Goal: Information Seeking & Learning: Learn about a topic

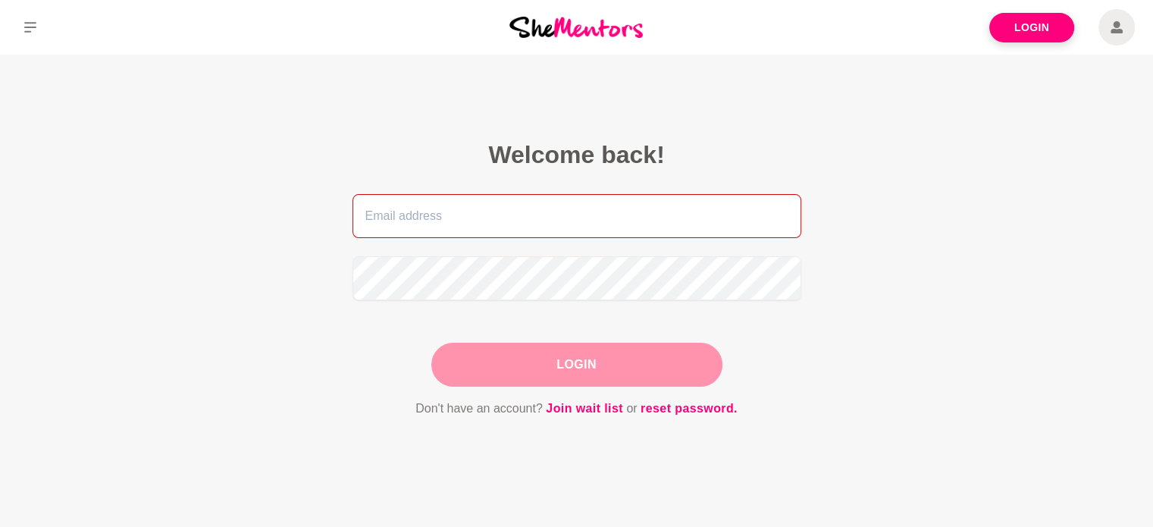
click at [561, 226] on input "email" at bounding box center [576, 216] width 449 height 44
type input "angelasimon@outlook.com"
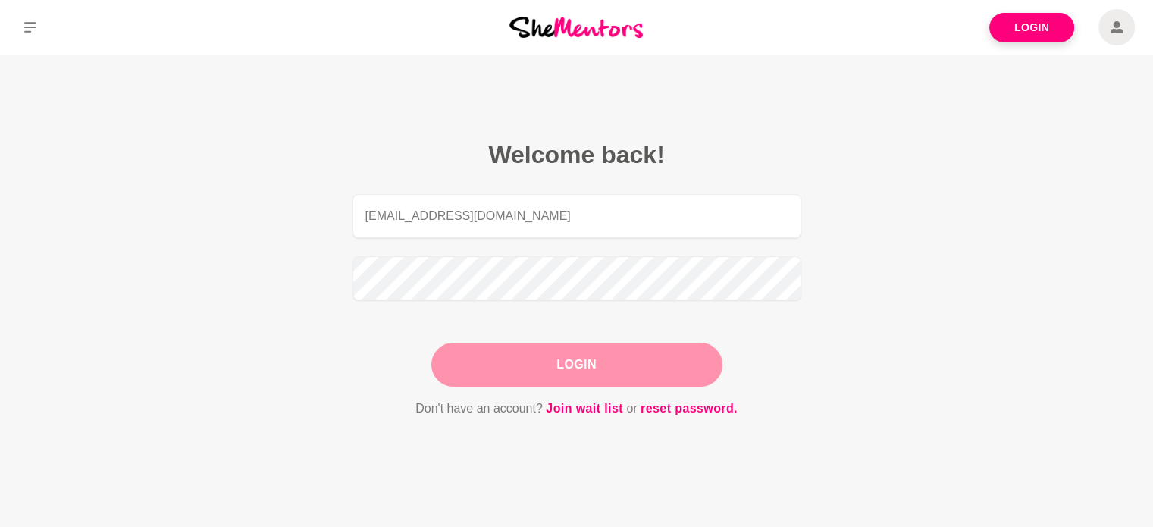
click at [597, 363] on button "Login" at bounding box center [576, 365] width 291 height 44
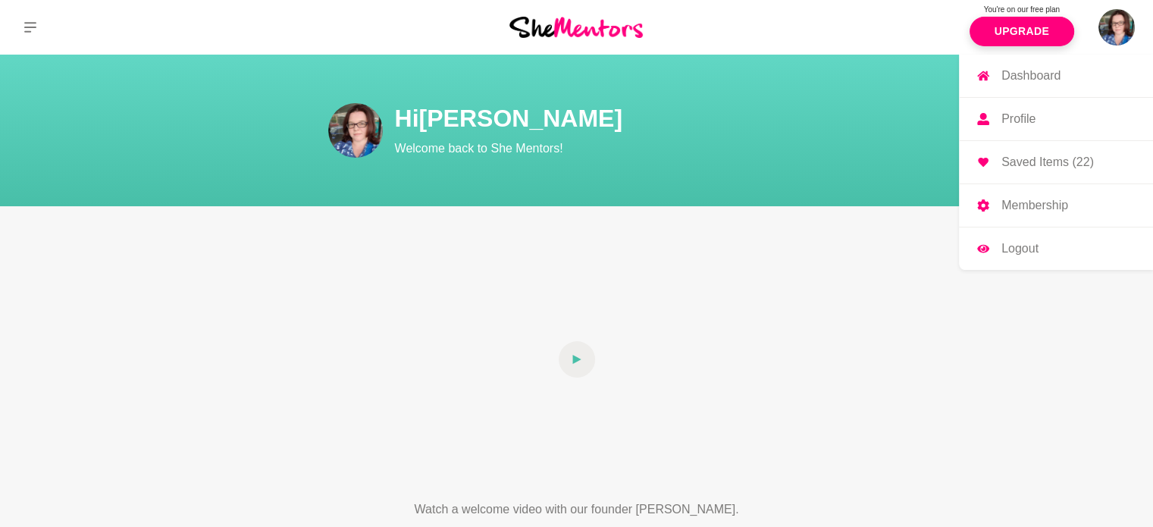
click at [1042, 80] on p "Dashboard" at bounding box center [1030, 76] width 59 height 12
click at [1106, 23] on img at bounding box center [1116, 27] width 36 height 36
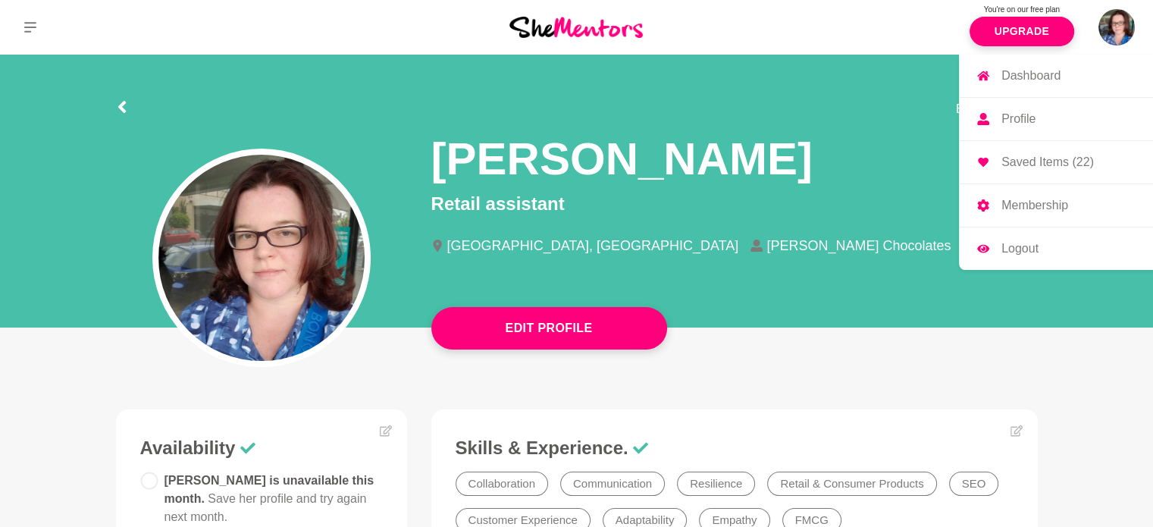
click at [1022, 115] on p "Profile" at bounding box center [1018, 119] width 34 height 12
click at [1045, 205] on p "Membership" at bounding box center [1034, 205] width 67 height 12
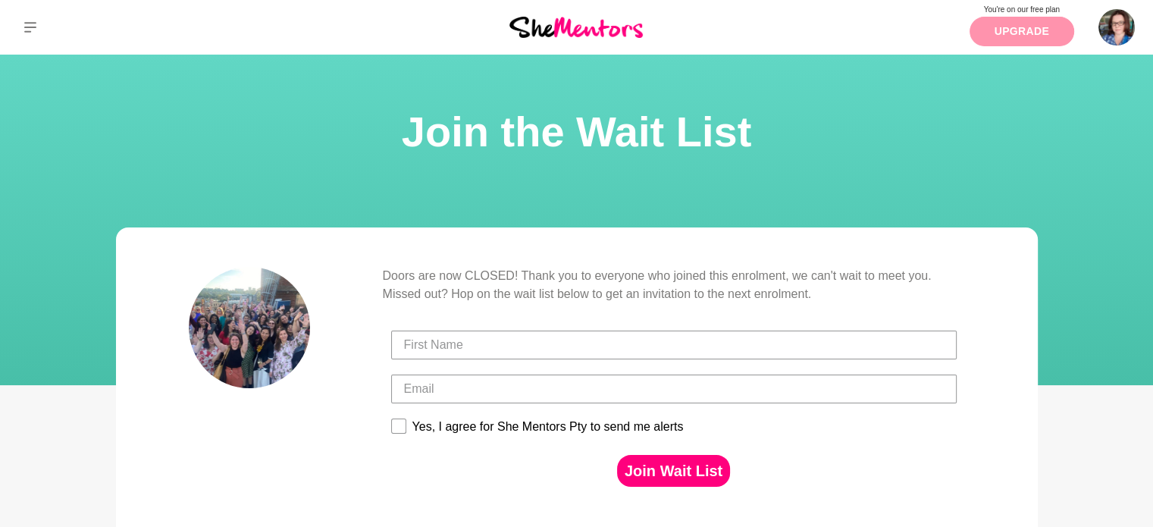
click at [1024, 30] on link "Upgrade" at bounding box center [1021, 32] width 105 height 30
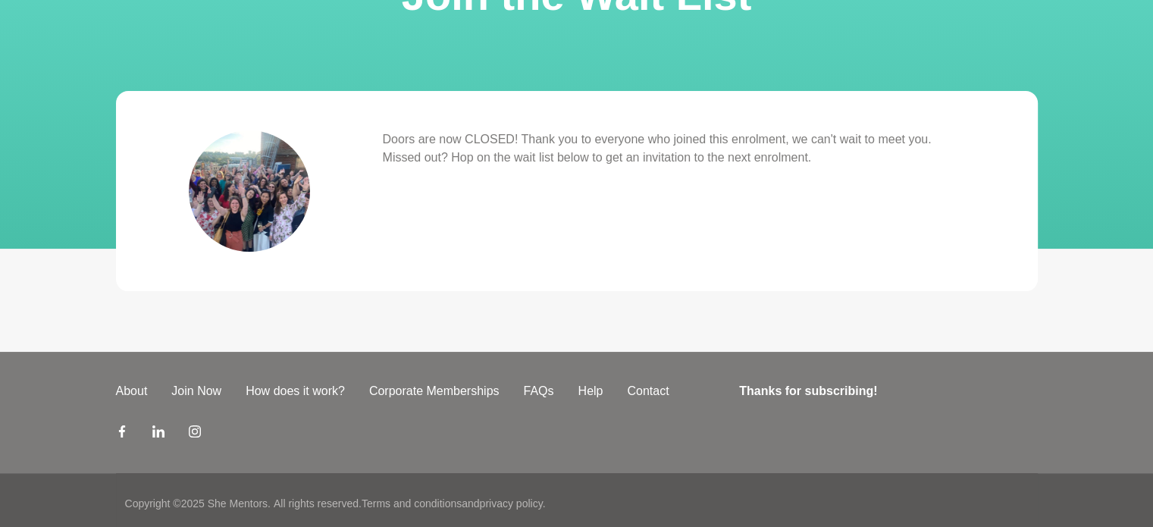
scroll to position [142, 0]
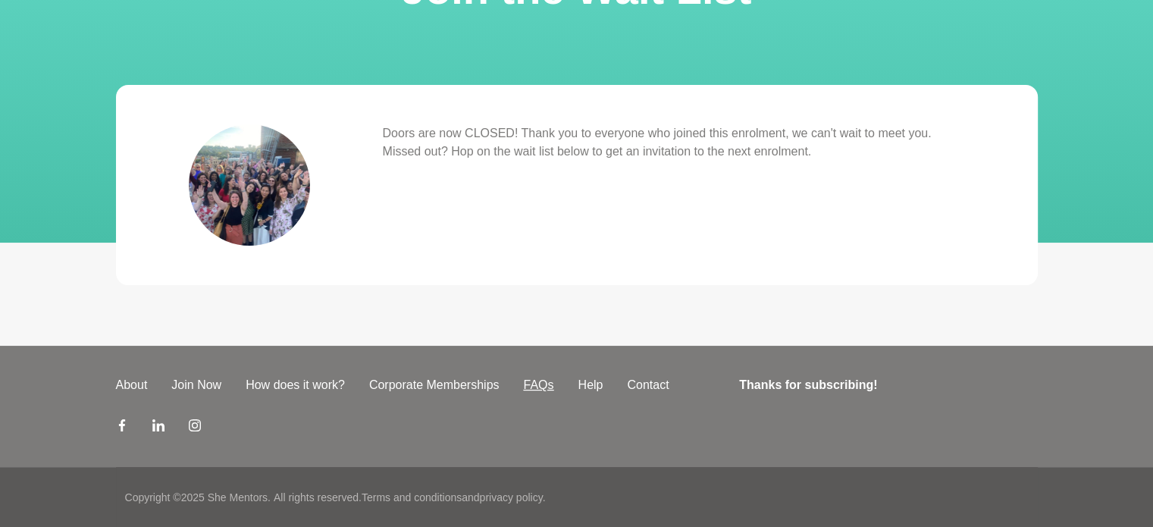
click at [542, 383] on link "FAQs" at bounding box center [538, 385] width 55 height 18
click at [421, 390] on link "Corporate Memberships" at bounding box center [434, 385] width 155 height 18
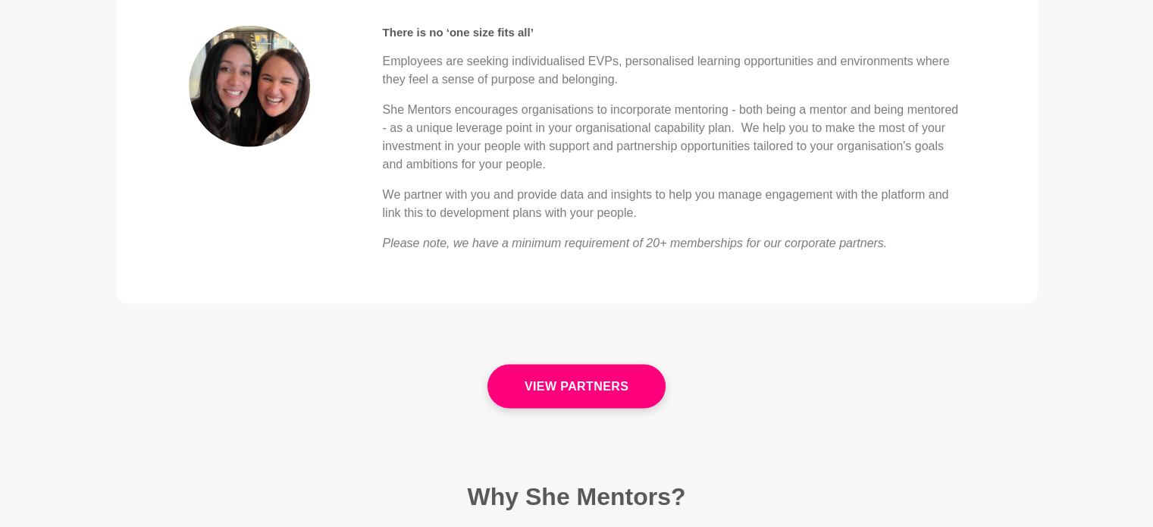
scroll to position [3183, 0]
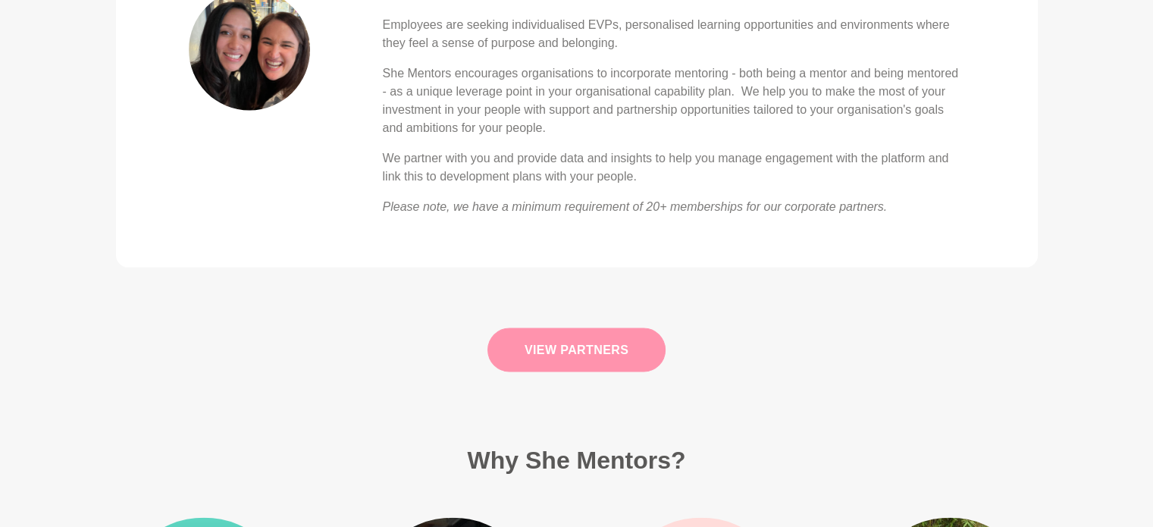
click at [562, 340] on link "View Partners" at bounding box center [576, 350] width 178 height 44
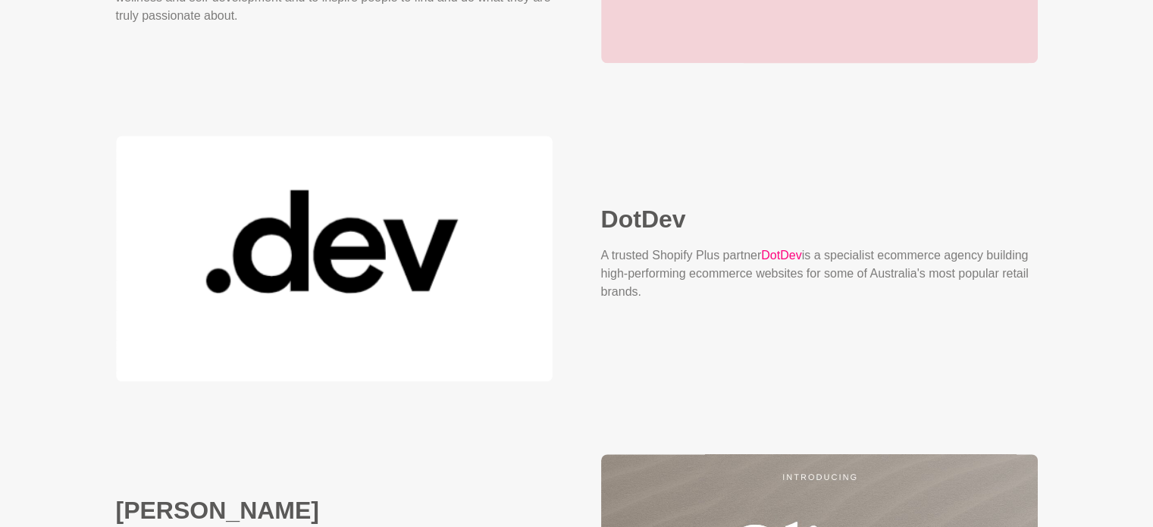
scroll to position [1104, 0]
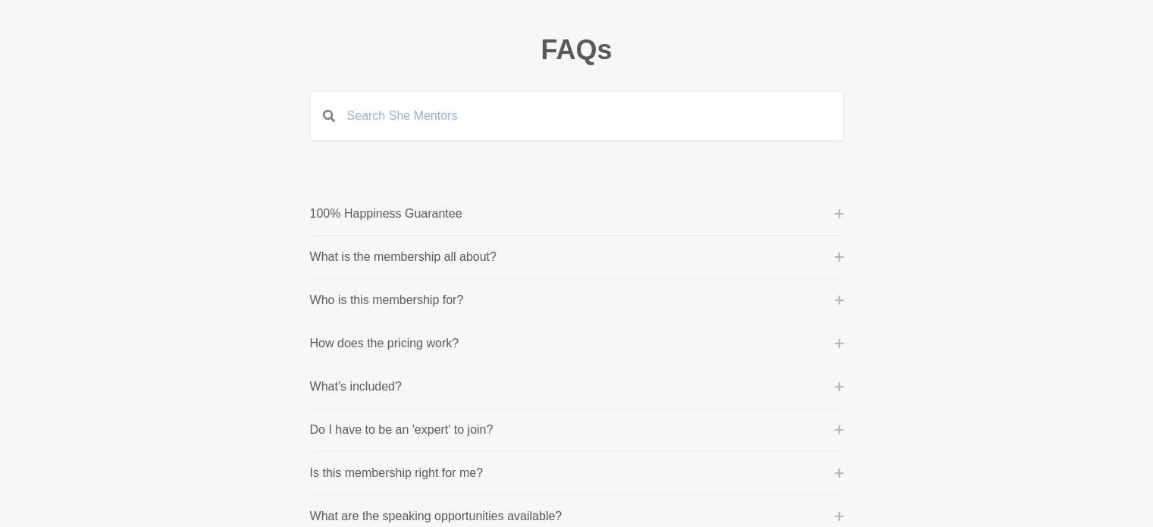
scroll to position [76, 0]
click at [343, 205] on p "100% Happiness Guarantee" at bounding box center [386, 211] width 152 height 18
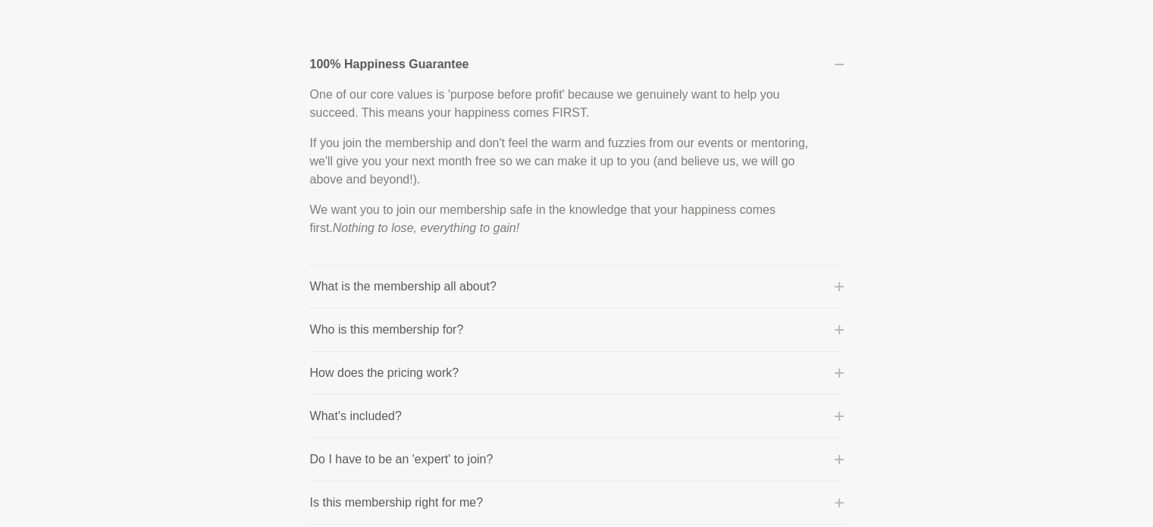
scroll to position [227, 0]
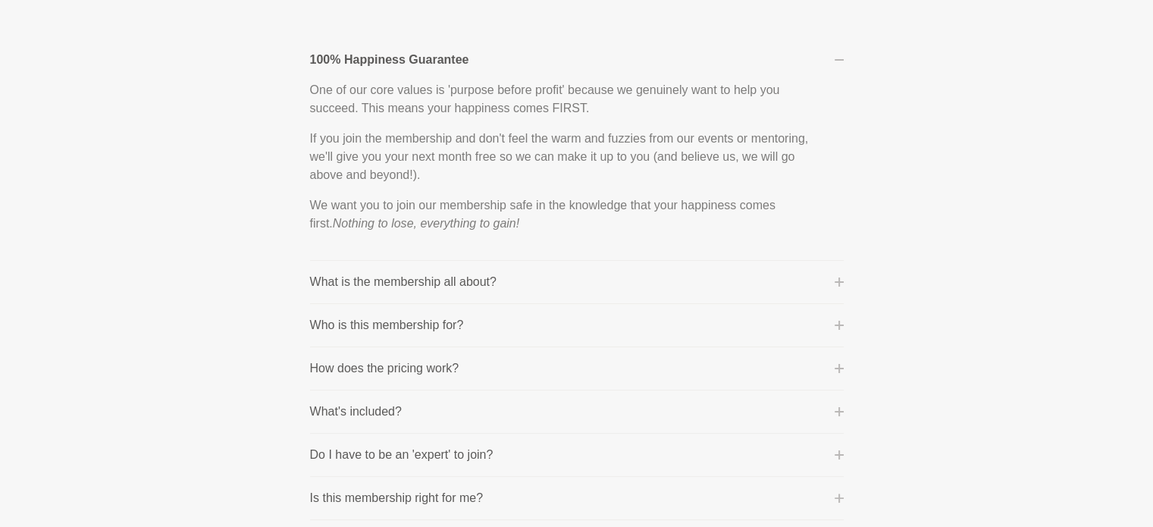
click at [503, 269] on li "What is the membership all about? We are building a global mentoring platform t…" at bounding box center [577, 282] width 534 height 43
click at [454, 283] on p "What is the membership all about?" at bounding box center [403, 282] width 186 height 18
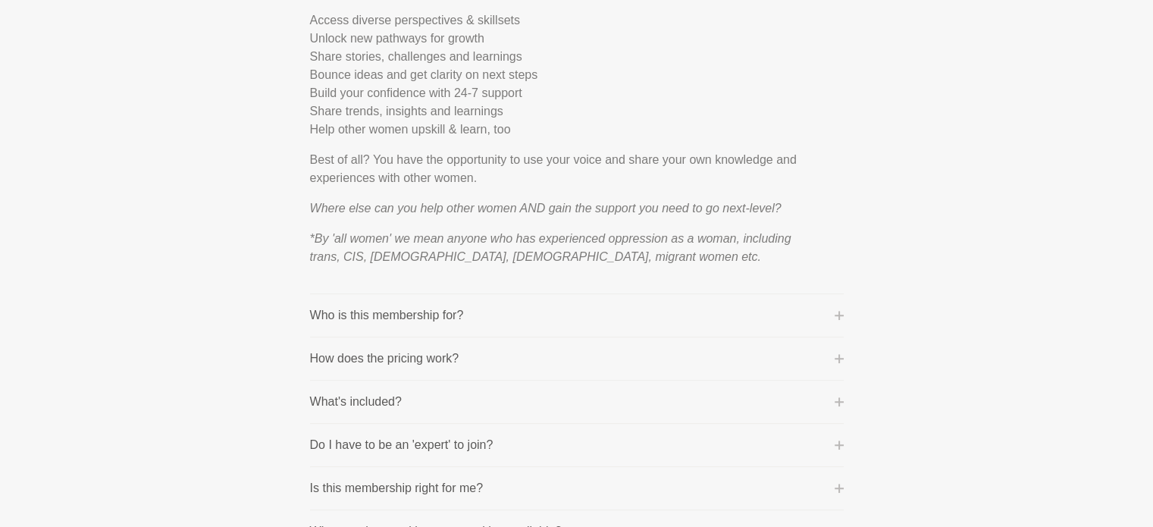
scroll to position [606, 0]
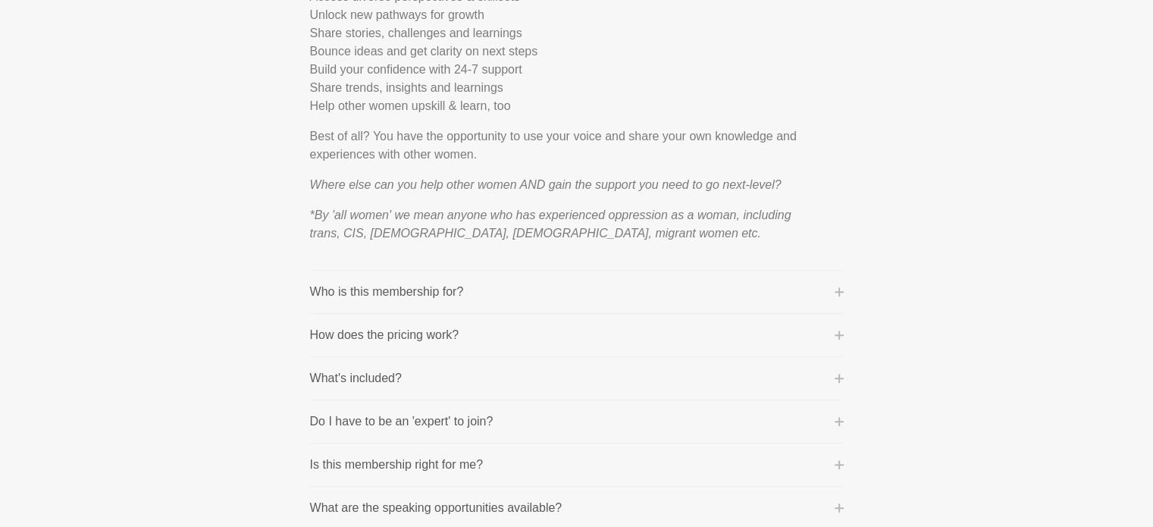
click at [369, 324] on li "How does the pricing work? Community Membership: This is billed on a month-to-m…" at bounding box center [577, 335] width 534 height 43
click at [370, 333] on p "How does the pricing work?" at bounding box center [384, 335] width 149 height 18
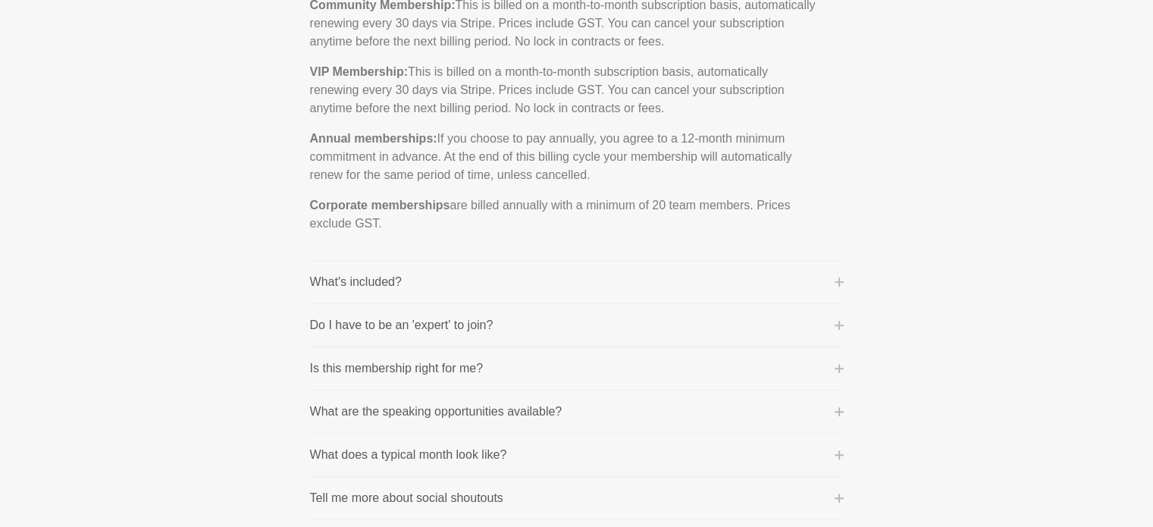
scroll to position [455, 0]
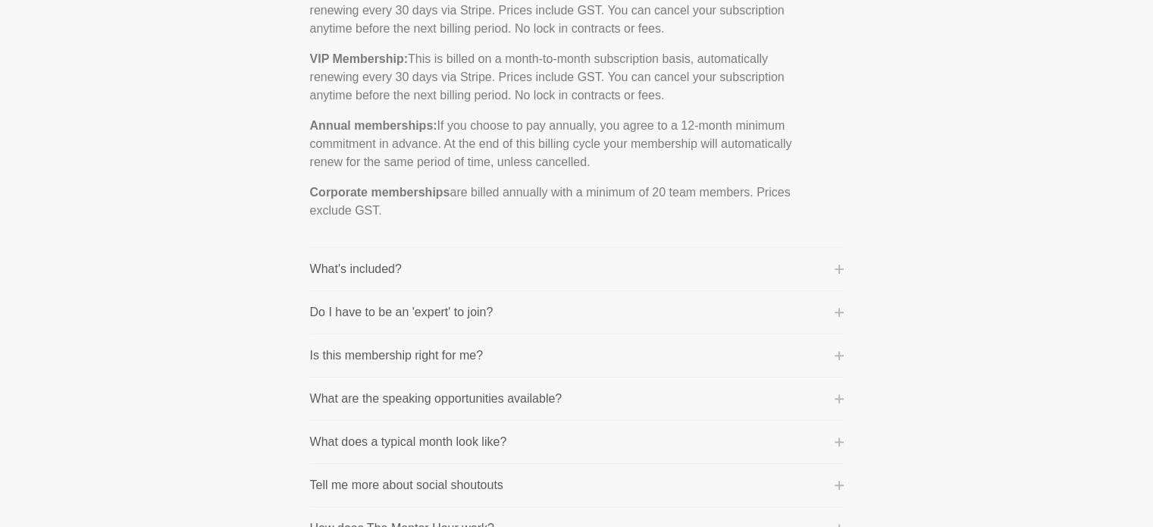
click at [340, 274] on p "What's included?" at bounding box center [356, 269] width 92 height 18
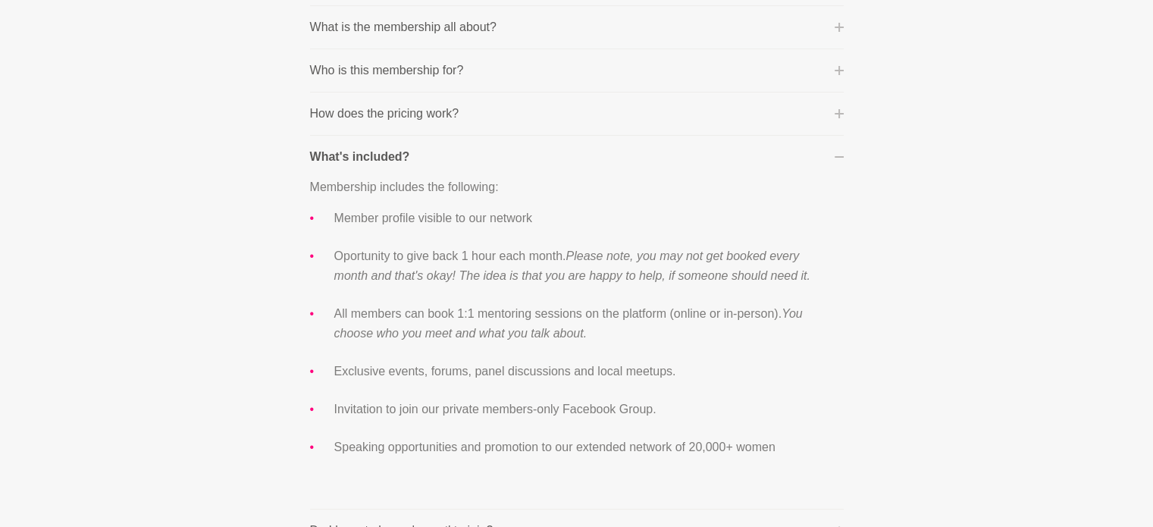
scroll to position [530, 0]
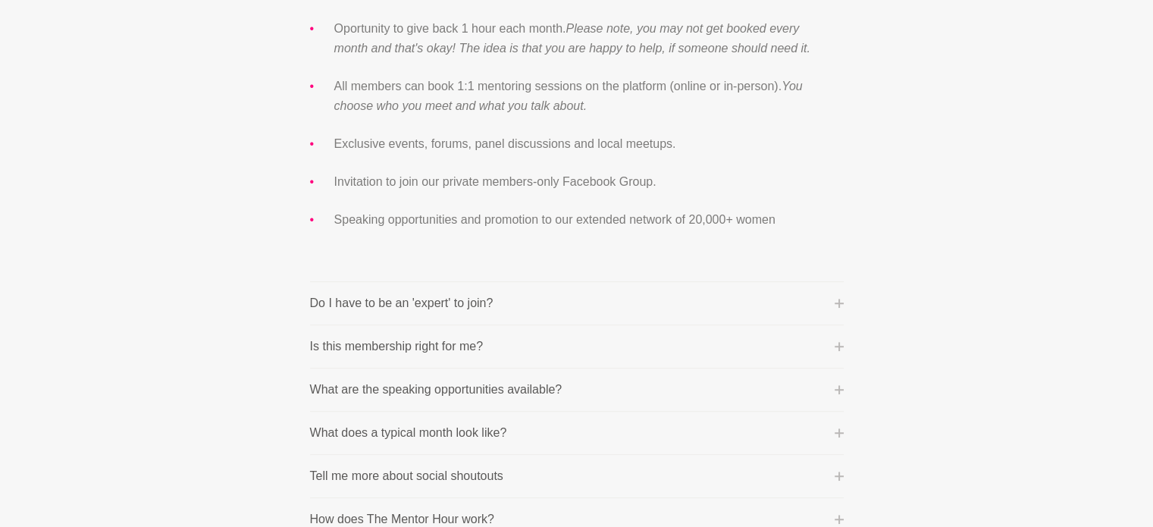
click at [424, 296] on p "Do I have to be an 'expert' to join?" at bounding box center [401, 303] width 183 height 18
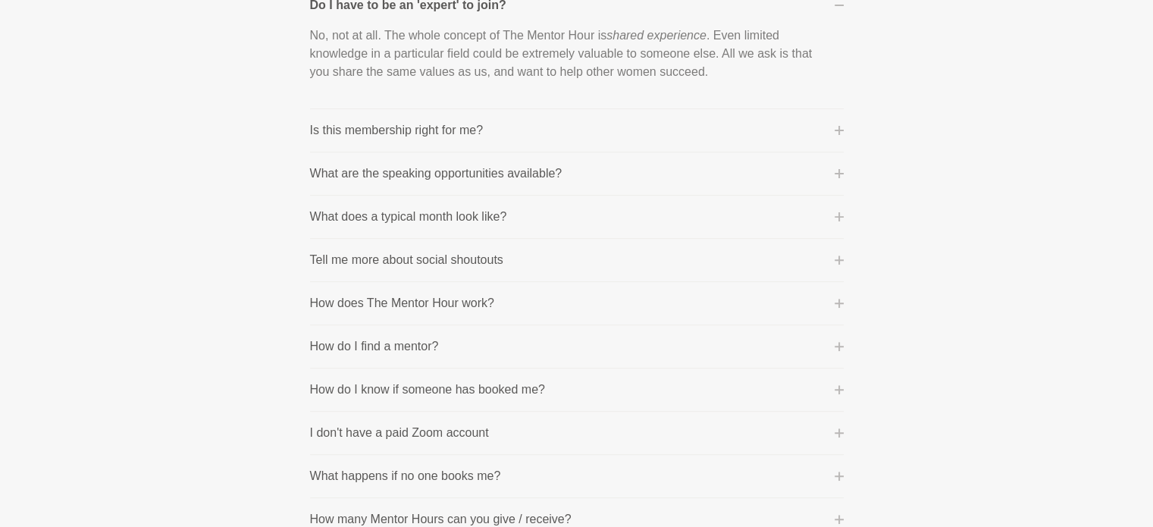
scroll to position [379, 0]
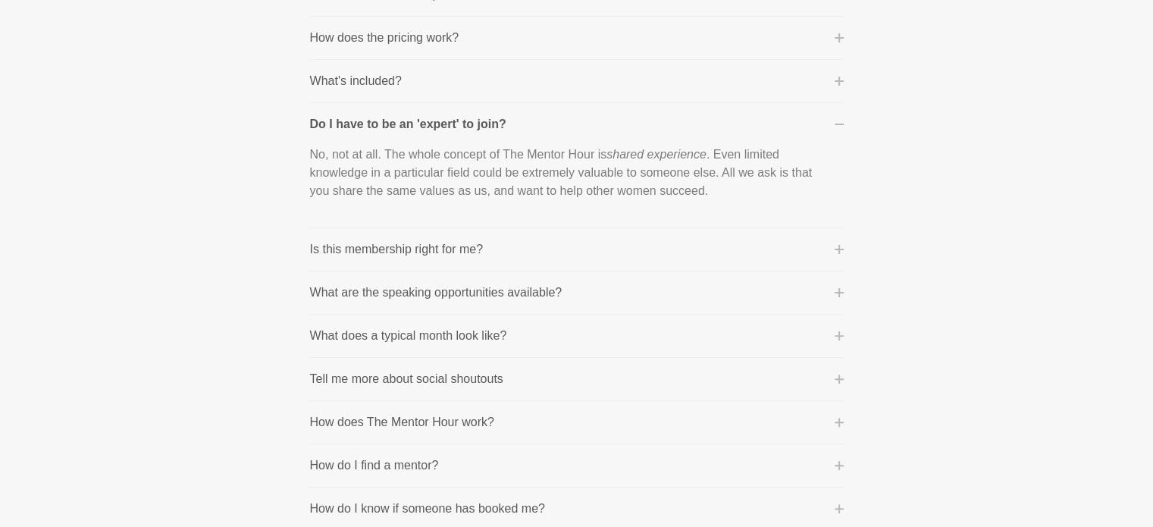
click at [441, 245] on p "Is this membership right for me?" at bounding box center [397, 249] width 174 height 18
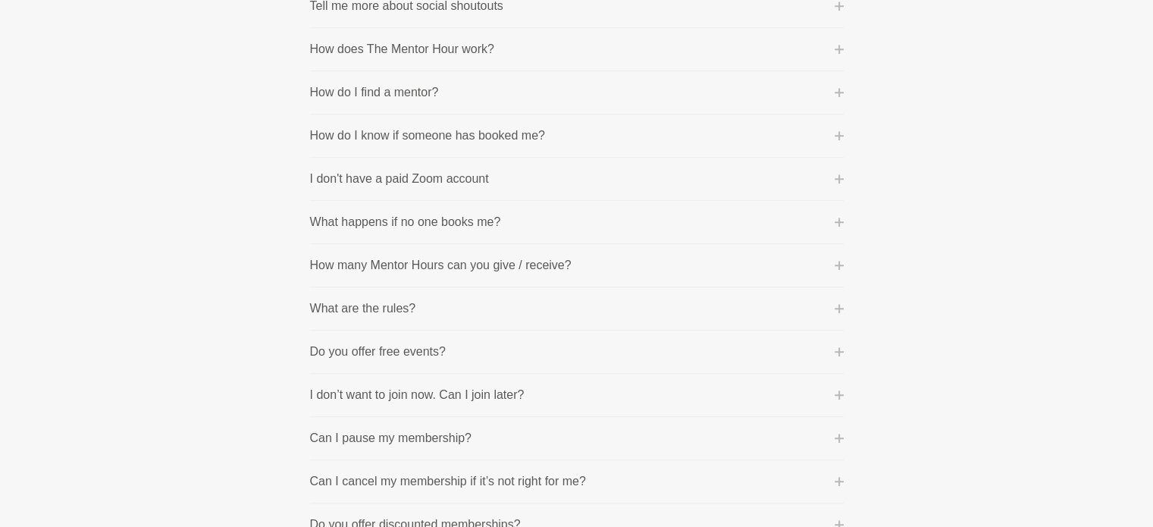
scroll to position [834, 0]
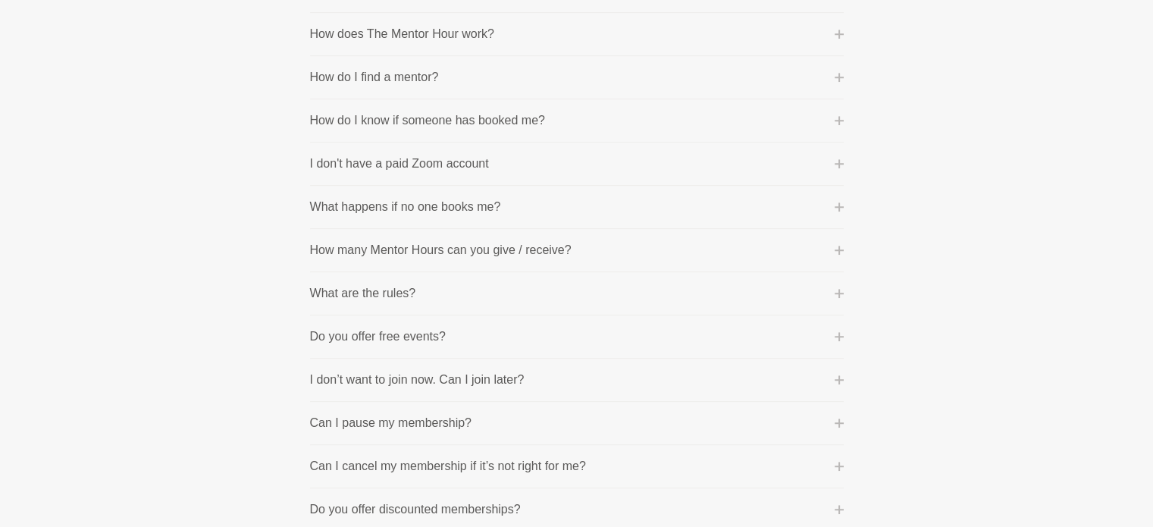
click at [356, 155] on p "I don't have a paid Zoom account" at bounding box center [399, 164] width 179 height 18
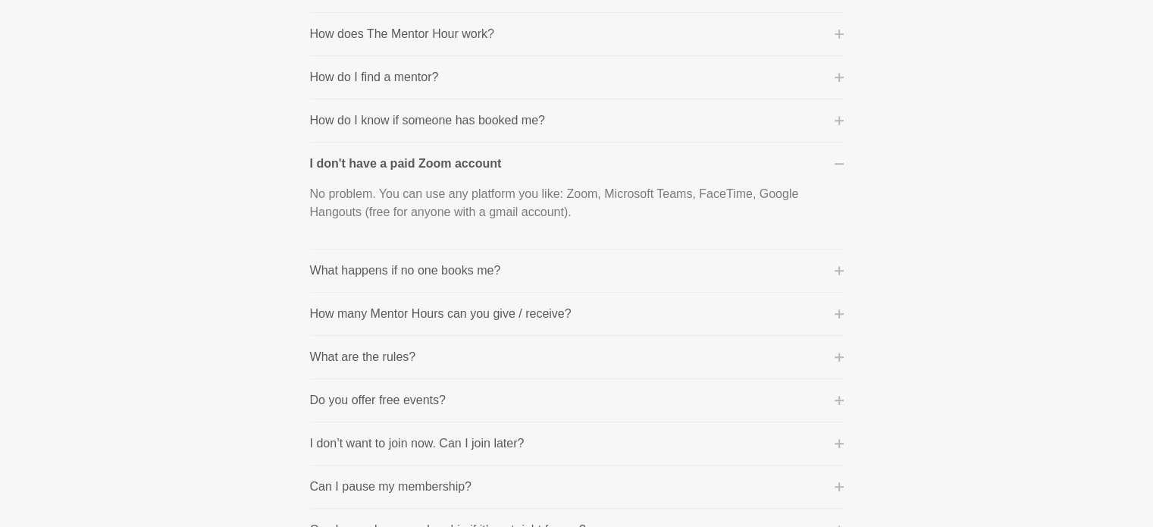
click at [406, 255] on li "What happens if no one books me? Don't worry! The point is that you're availabl…" at bounding box center [577, 270] width 534 height 43
click at [414, 277] on p "What happens if no one books me?" at bounding box center [405, 270] width 191 height 18
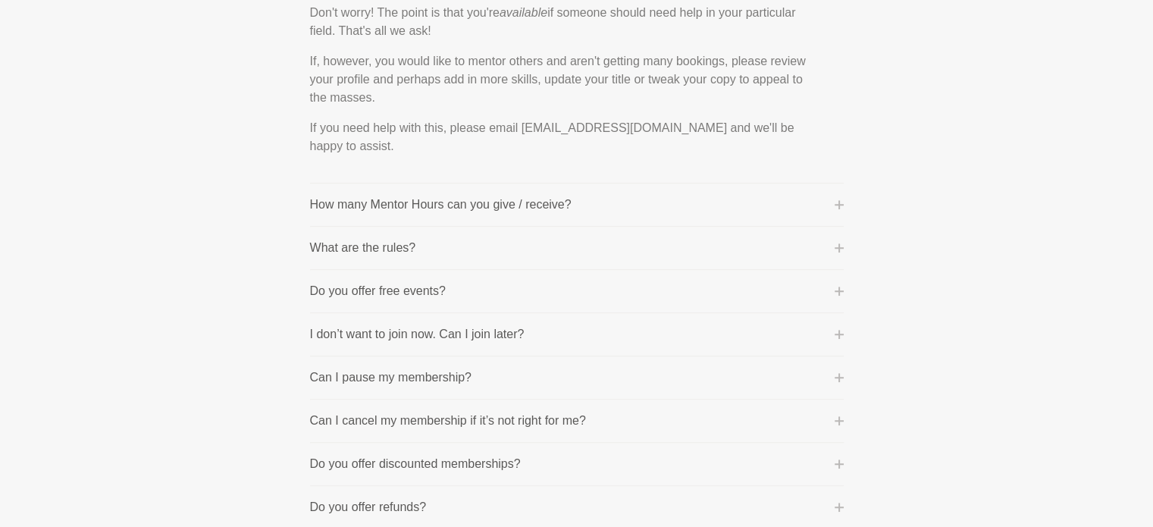
scroll to position [912, 0]
click at [509, 326] on p "I don’t want to join now. Can I join later?" at bounding box center [417, 331] width 214 height 18
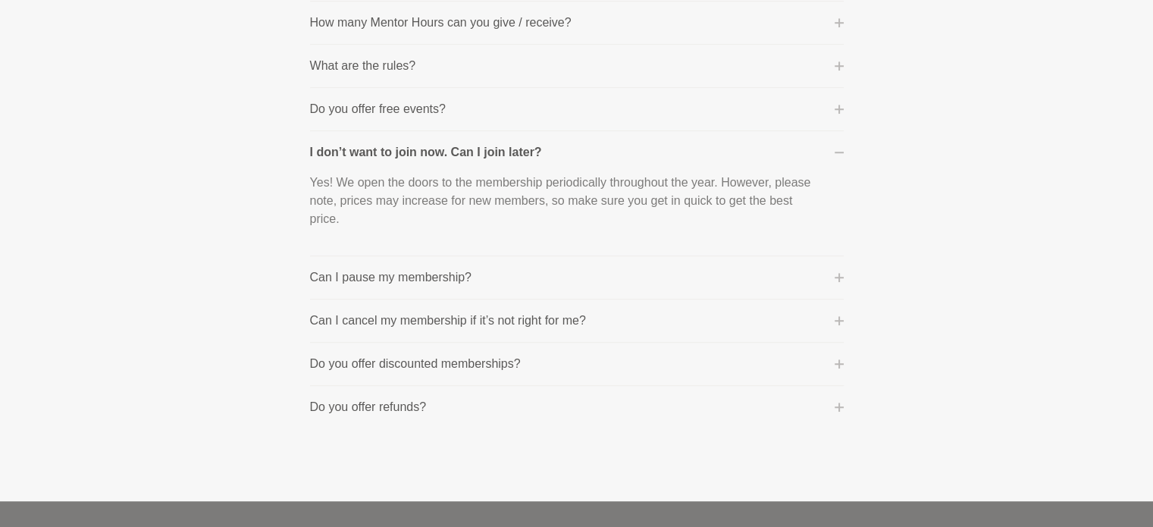
click at [452, 366] on p "Do you offer discounted memberships?" at bounding box center [415, 364] width 211 height 18
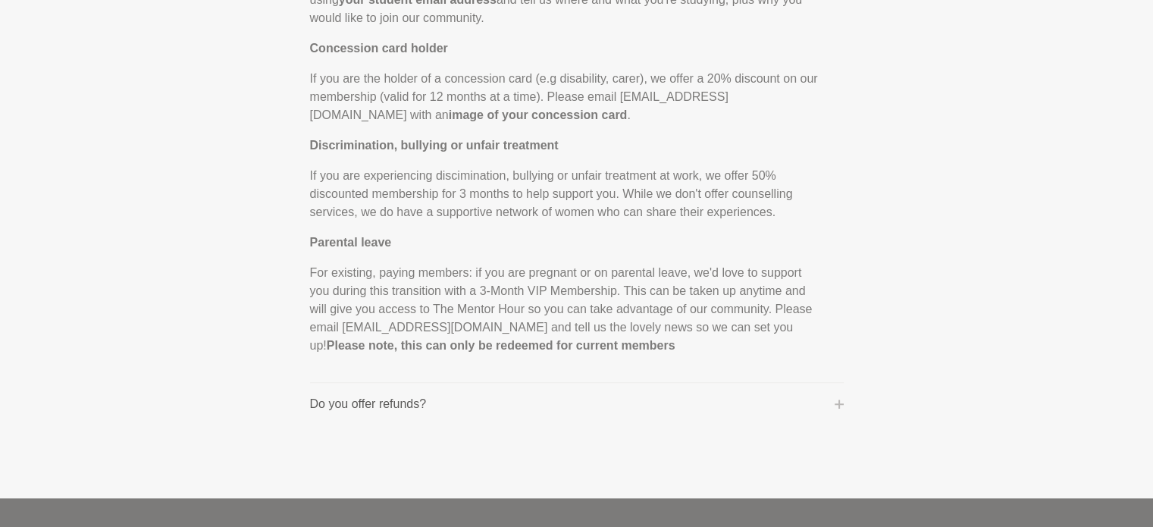
scroll to position [1519, 0]
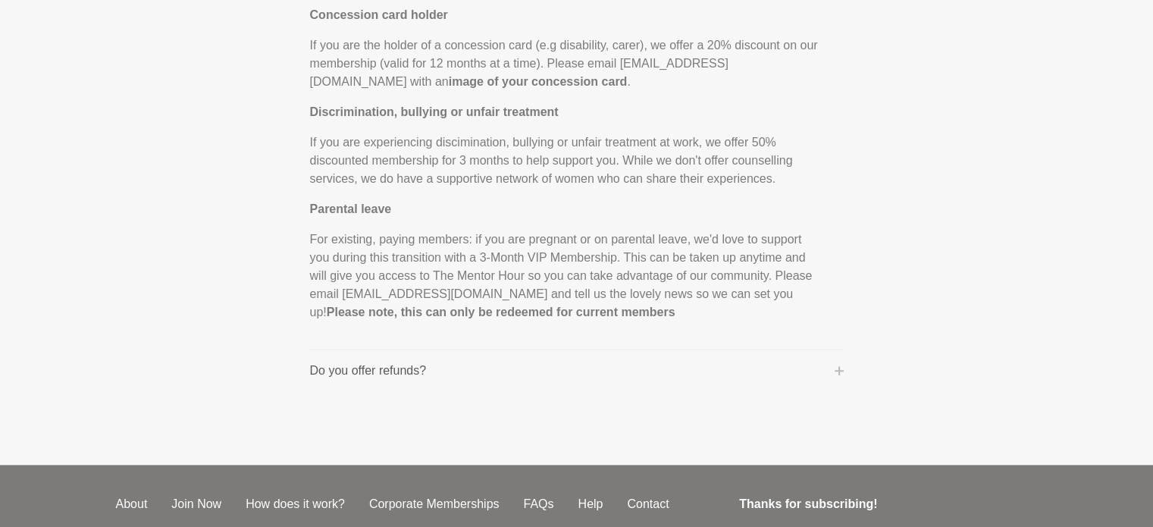
click at [370, 357] on li "Do you offer refunds? If you deem the service to be 'unfit for purpose' [DATE] …" at bounding box center [577, 370] width 534 height 42
click at [323, 365] on p "Do you offer refunds?" at bounding box center [368, 370] width 117 height 18
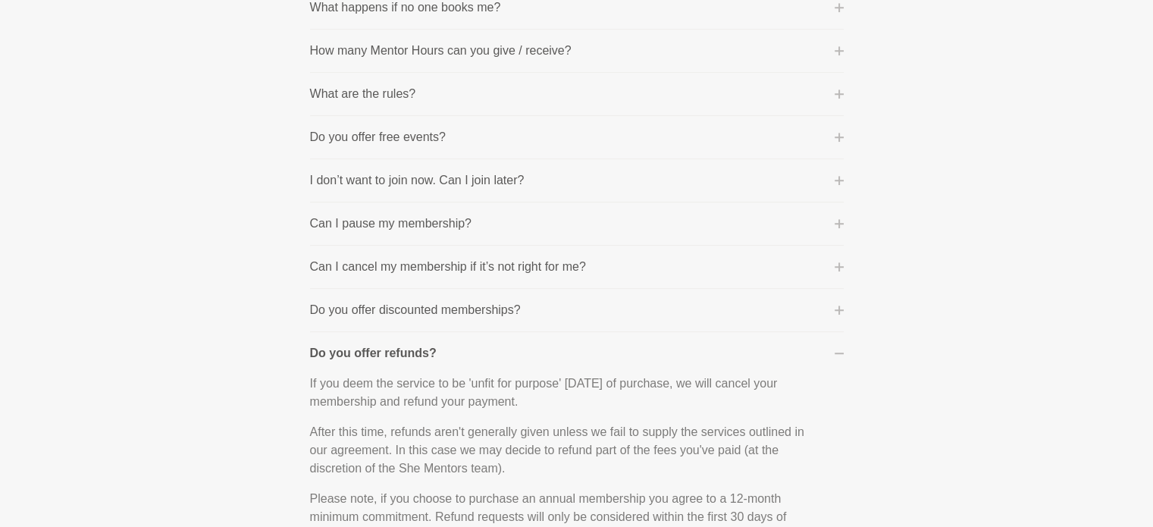
scroll to position [876, 0]
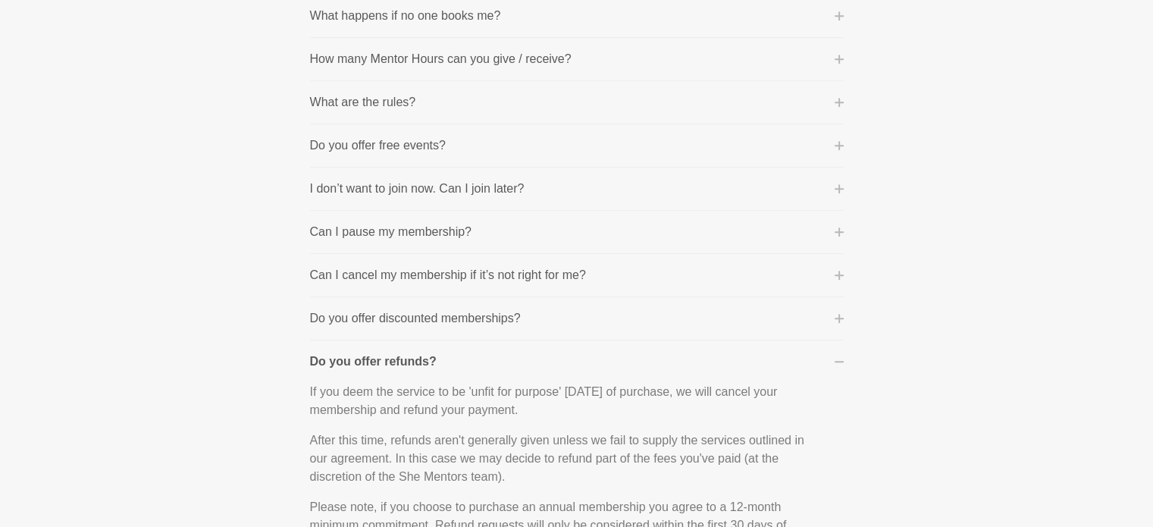
click at [503, 281] on li "Can I cancel my membership if it’s not right for me? Monthly Membership: Absolu…" at bounding box center [577, 275] width 534 height 43
click at [516, 271] on p "Can I cancel my membership if it’s not right for me?" at bounding box center [448, 275] width 276 height 18
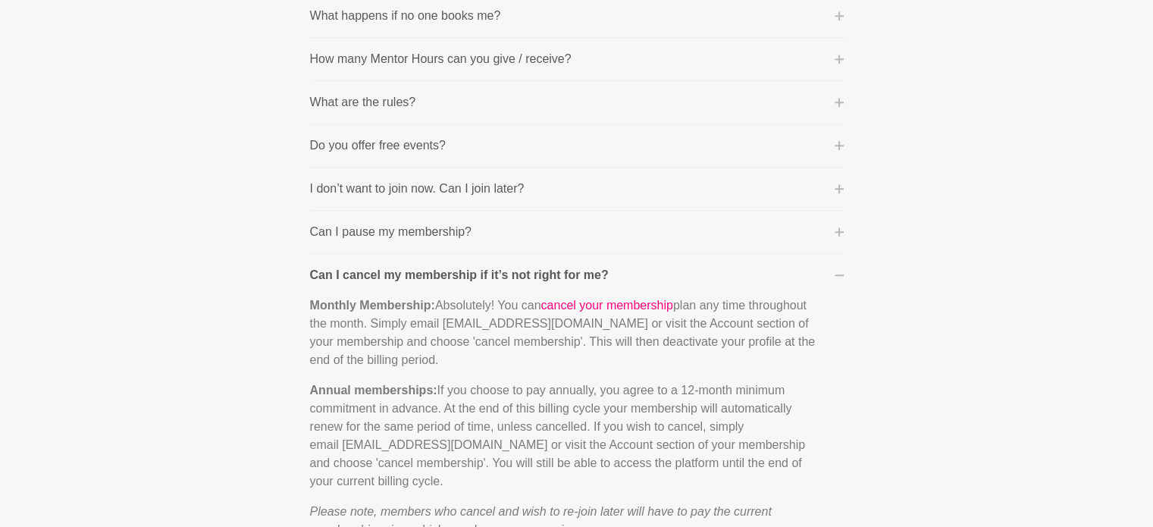
click at [427, 229] on p "Can I pause my membership?" at bounding box center [390, 232] width 161 height 18
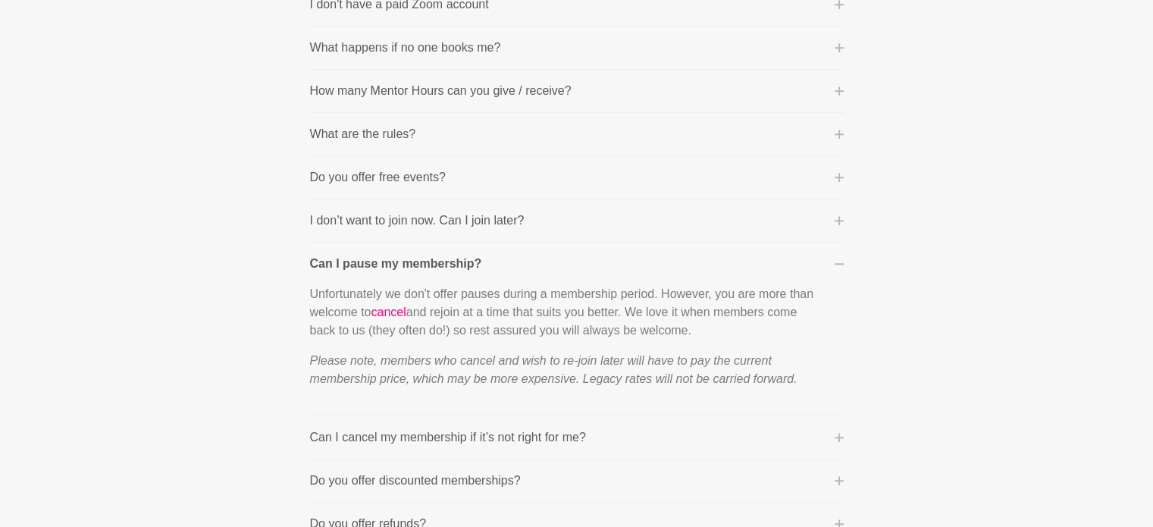
scroll to position [800, 0]
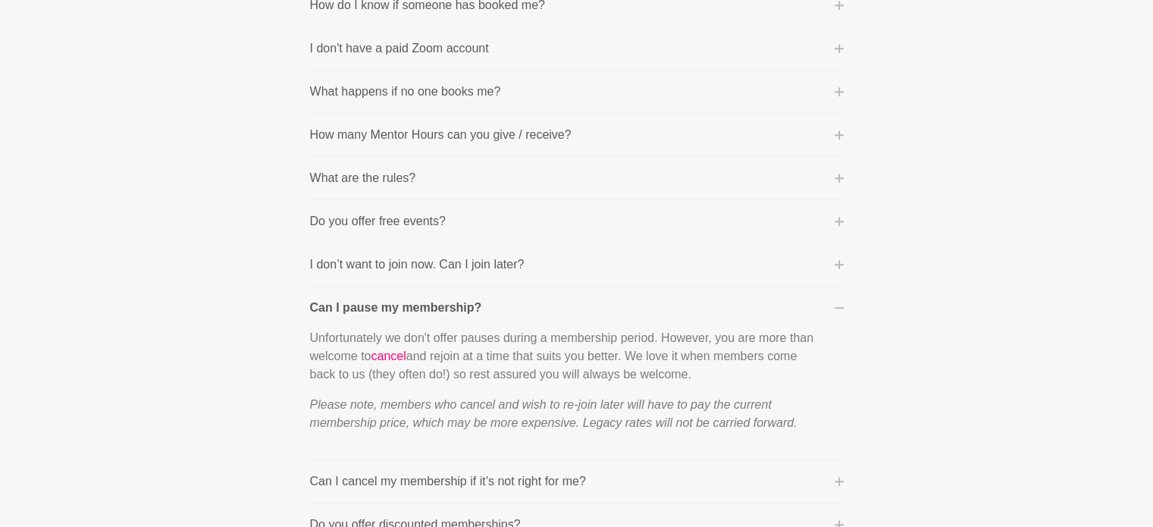
click at [427, 217] on p "Do you offer free events?" at bounding box center [378, 221] width 136 height 18
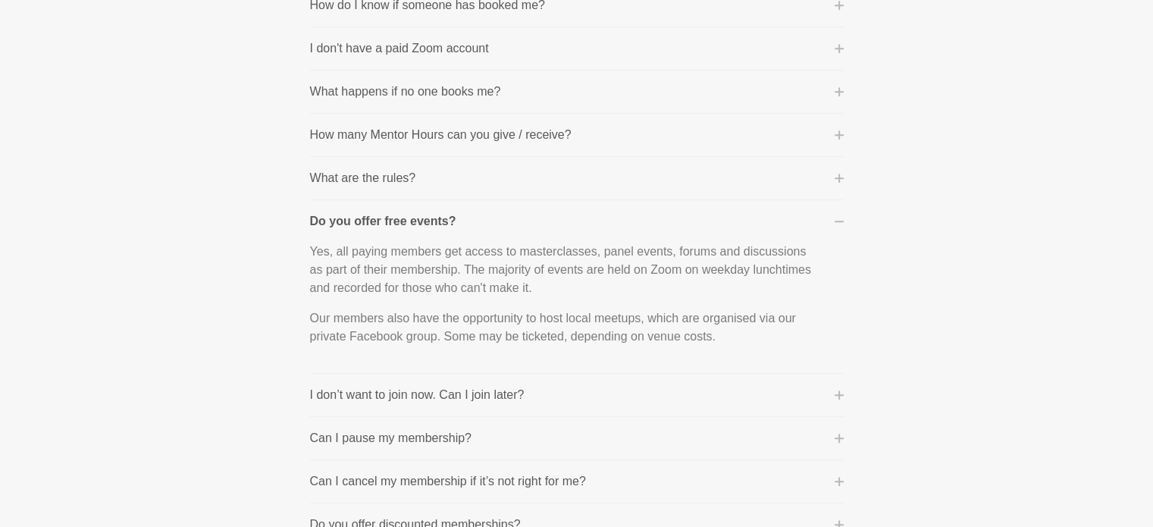
click at [376, 169] on p "What are the rules?" at bounding box center [363, 178] width 106 height 18
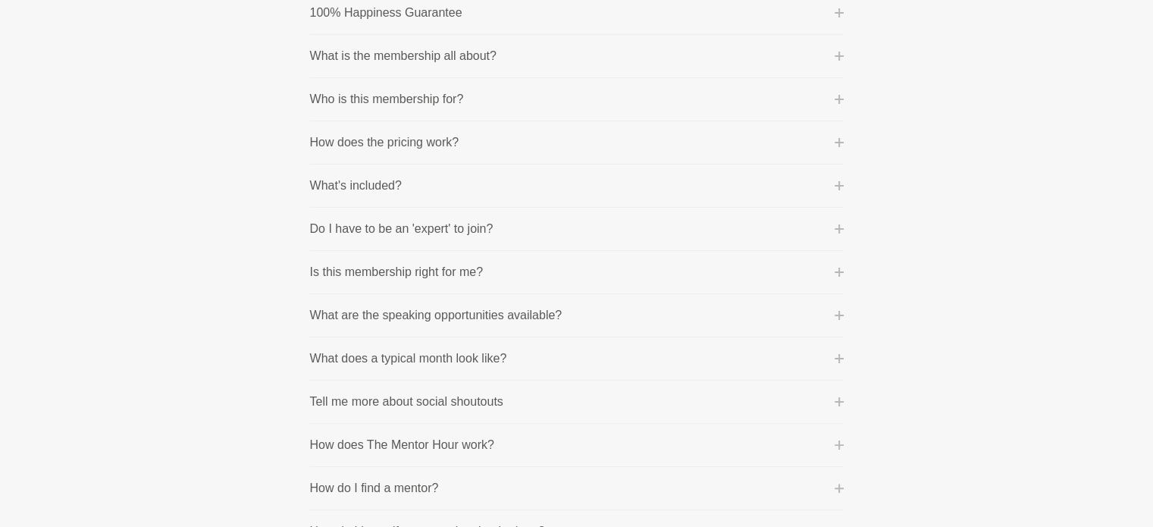
scroll to position [0, 0]
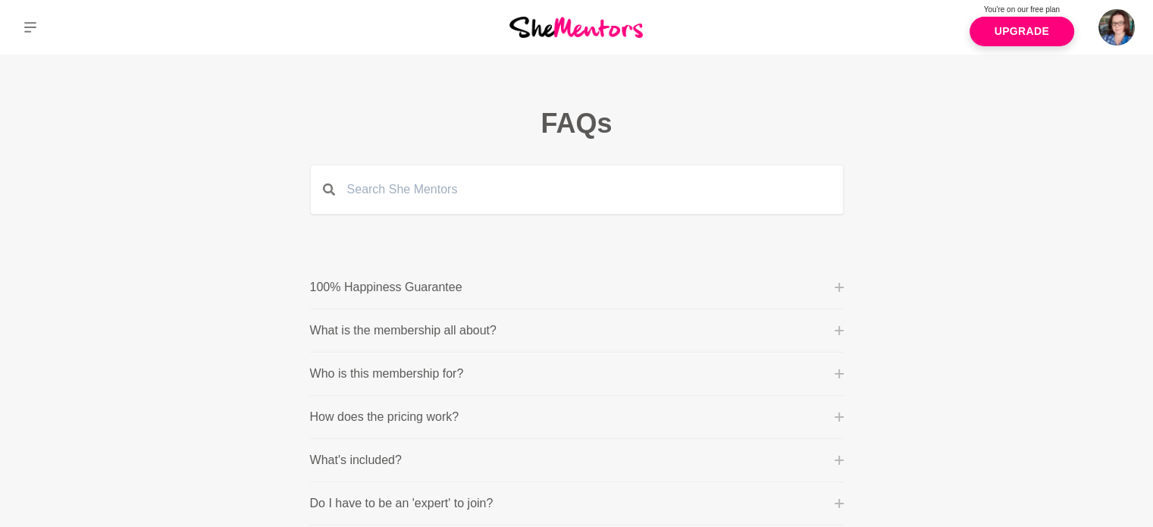
click at [603, 36] on img at bounding box center [575, 27] width 133 height 20
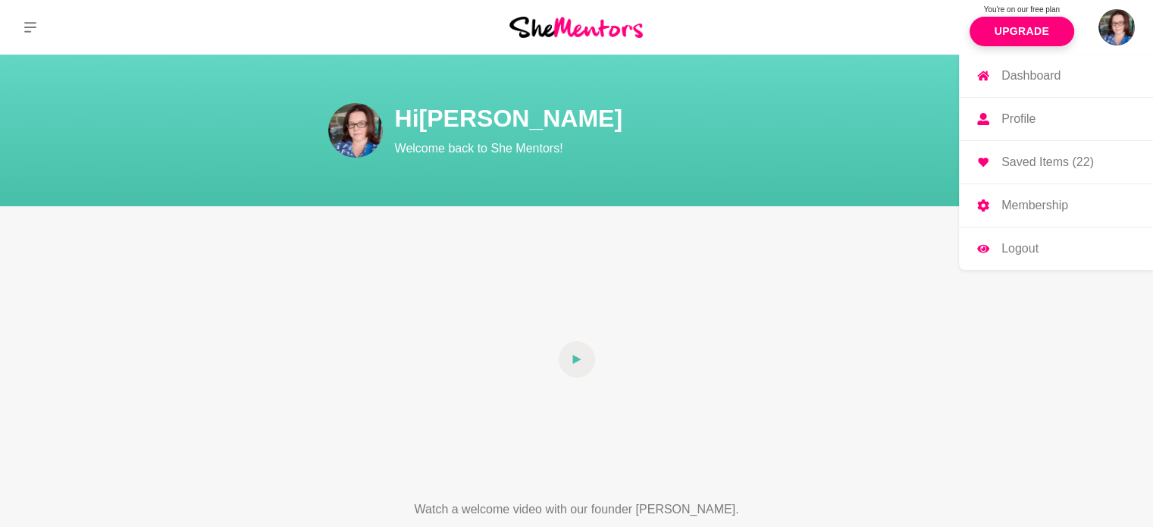
click at [1126, 36] on img at bounding box center [1116, 27] width 36 height 36
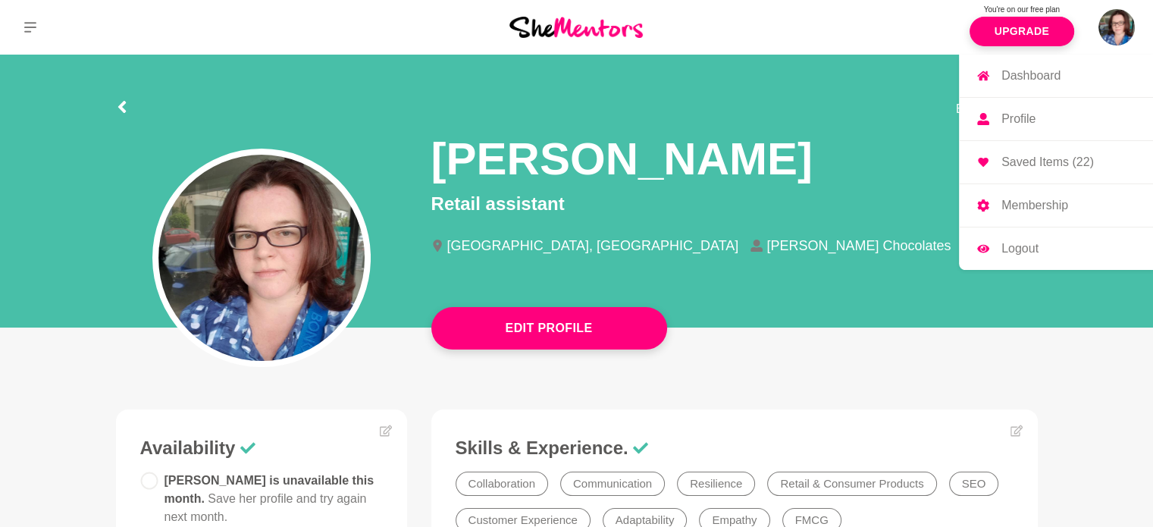
click at [1073, 163] on p "Saved Items (22)" at bounding box center [1047, 162] width 92 height 12
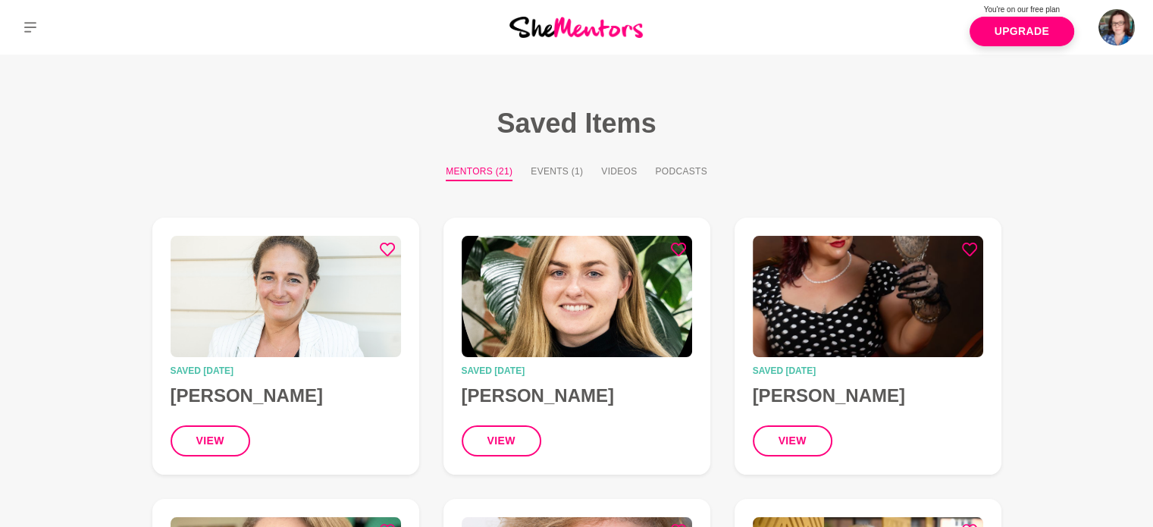
click at [561, 167] on button "Events (1)" at bounding box center [556, 172] width 52 height 17
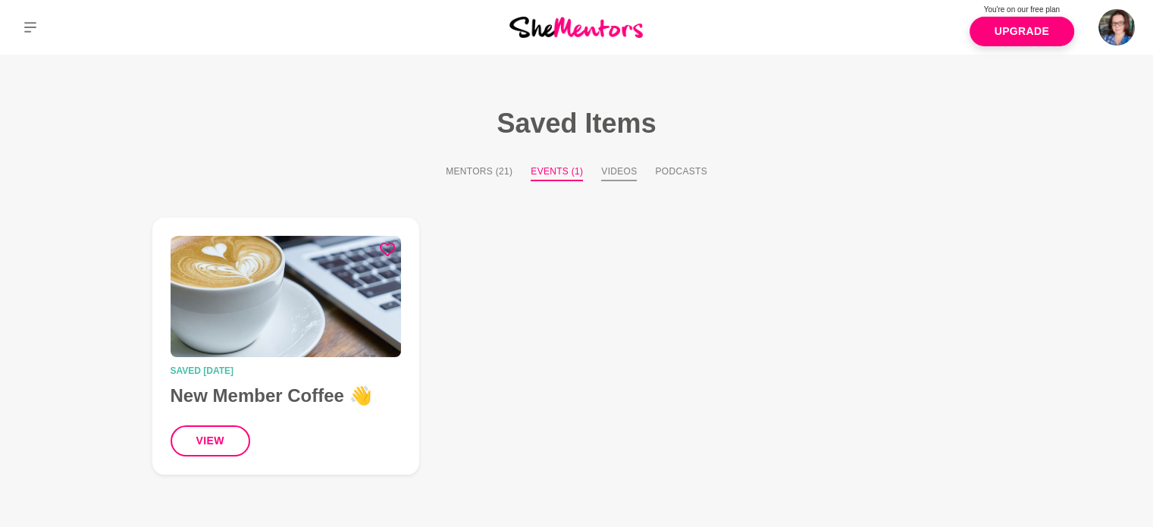
click at [635, 179] on button "Videos" at bounding box center [619, 172] width 36 height 17
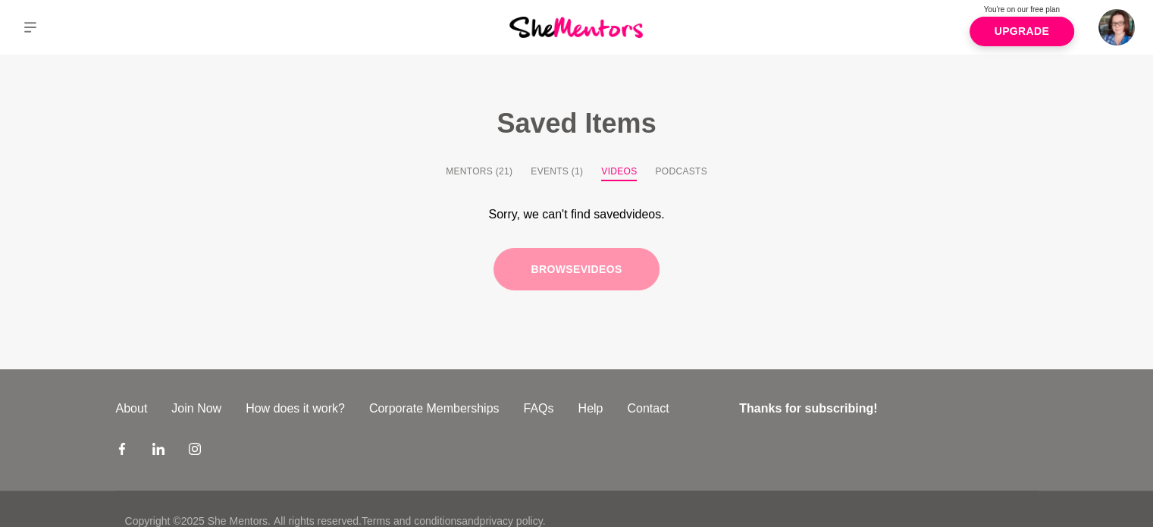
click at [615, 263] on link "Browse videos" at bounding box center [575, 269] width 165 height 43
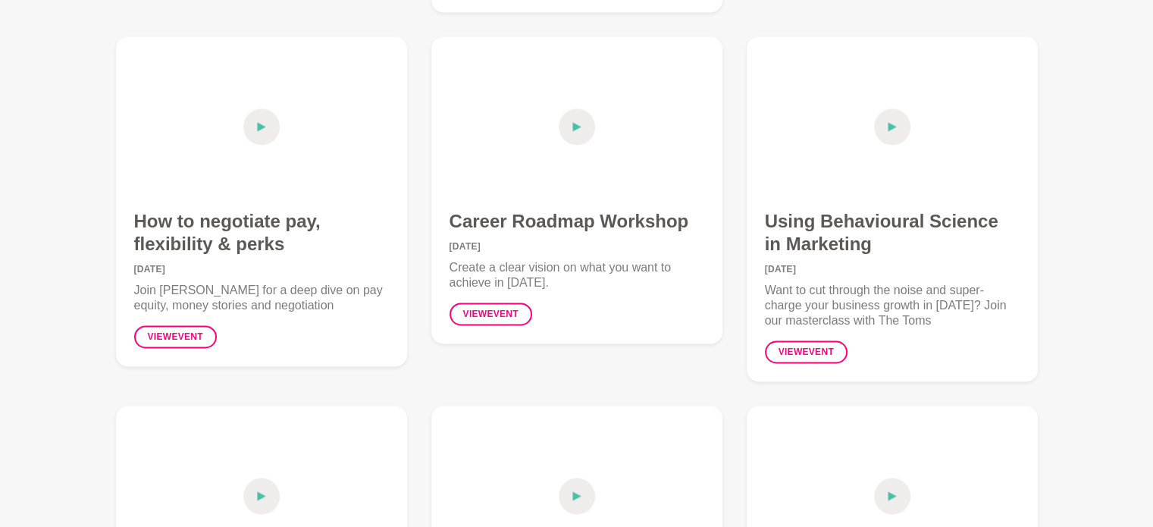
scroll to position [2425, 0]
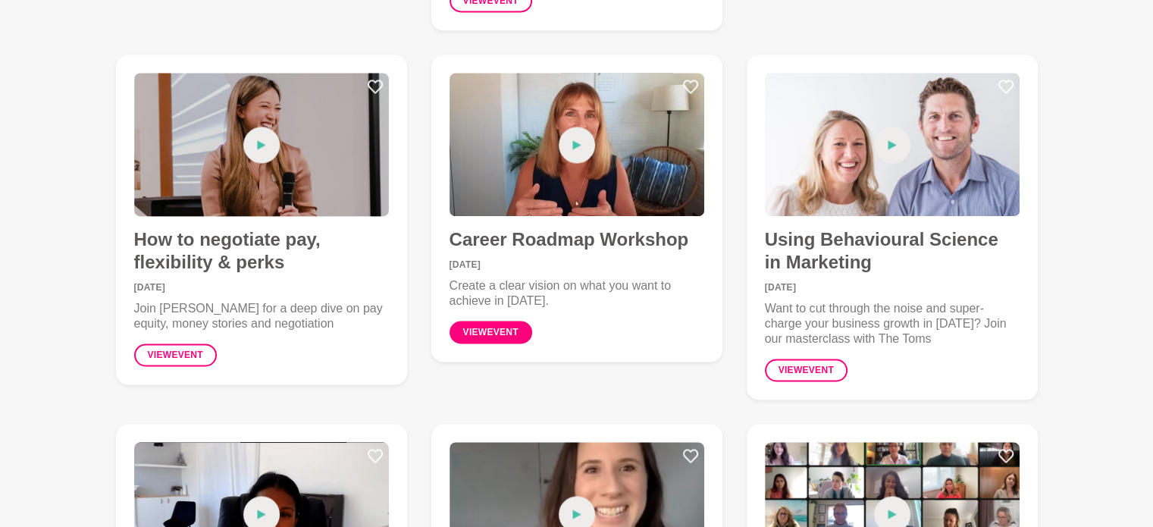
click at [512, 334] on link "View event" at bounding box center [490, 332] width 83 height 23
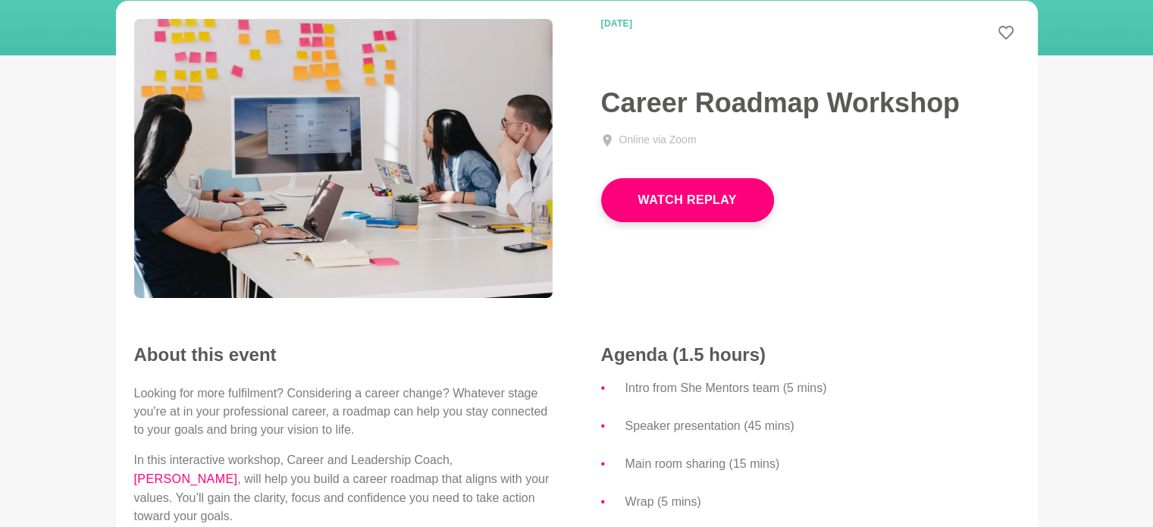
scroll to position [152, 0]
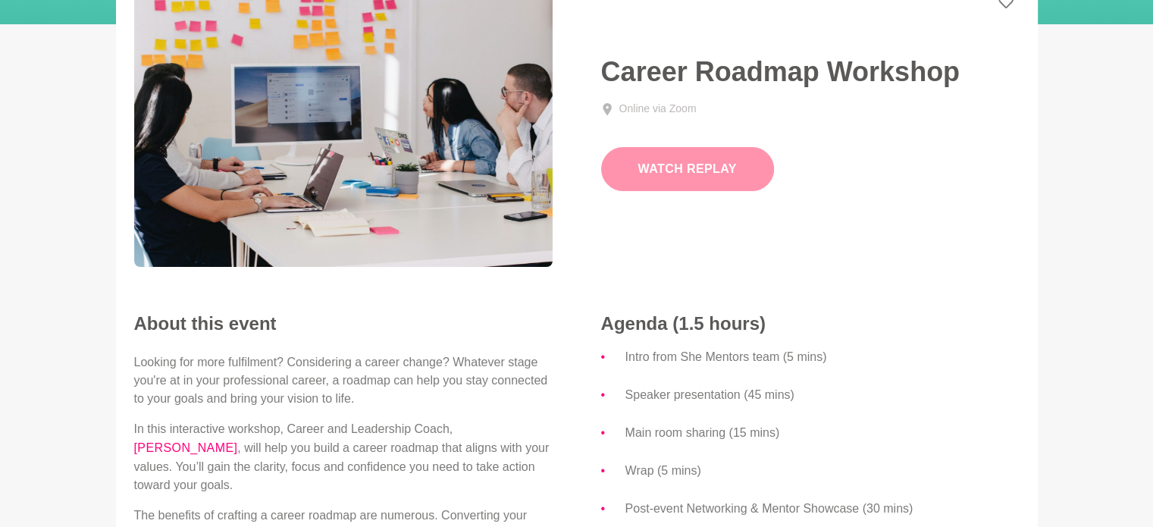
click at [676, 163] on button "Watch Replay" at bounding box center [687, 169] width 173 height 44
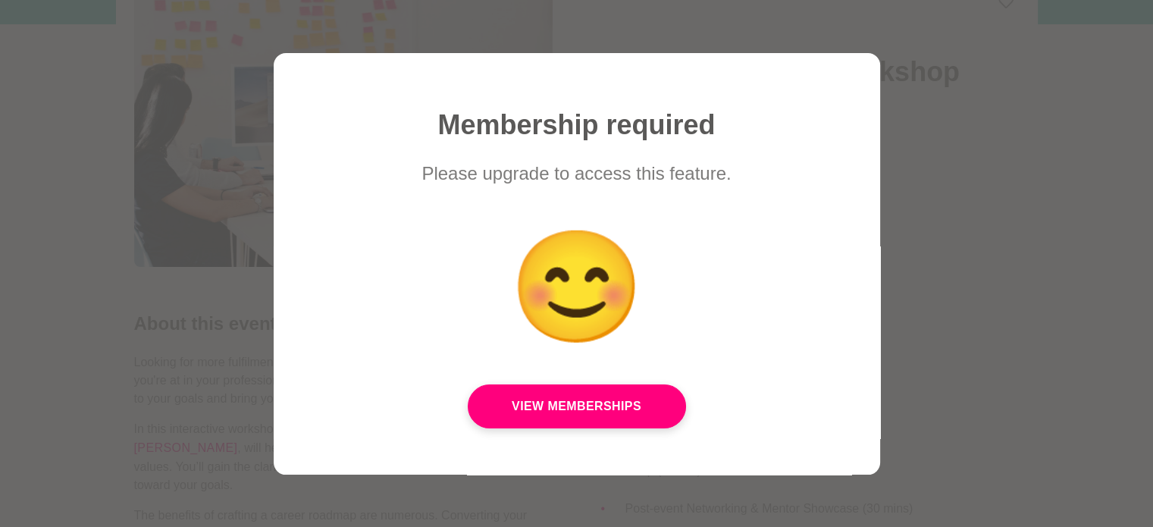
click at [0, 297] on div at bounding box center [576, 263] width 1153 height 527
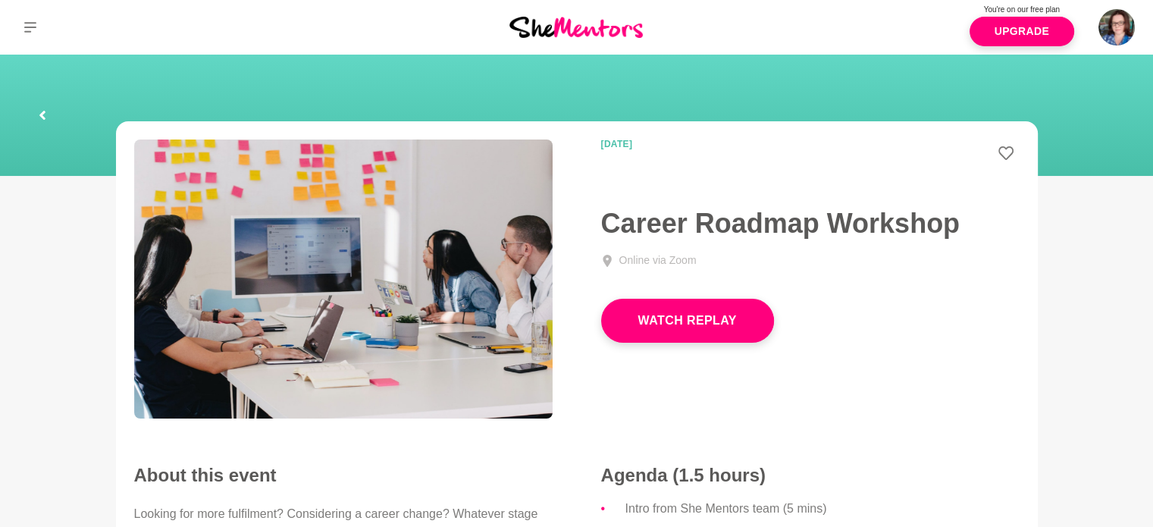
scroll to position [0, 0]
